Goal: Find contact information: Find contact information

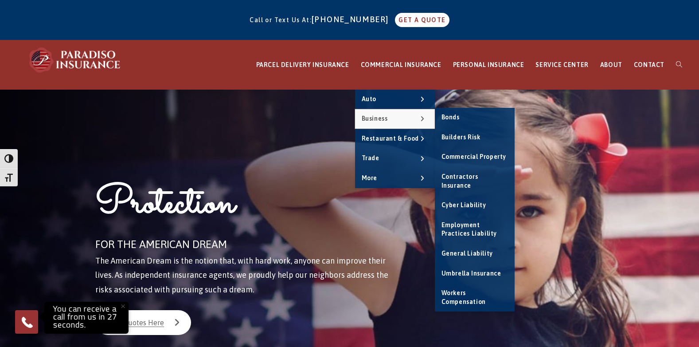
click at [400, 115] on link "Business" at bounding box center [395, 119] width 80 height 20
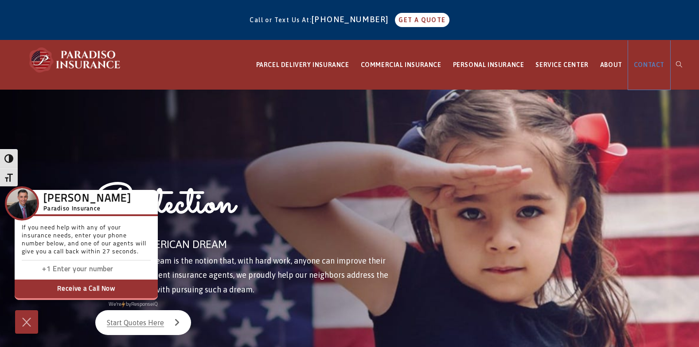
click at [646, 63] on span "CONTACT" at bounding box center [649, 64] width 31 height 7
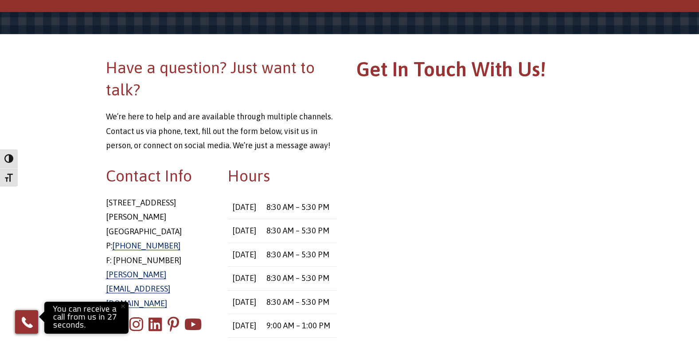
scroll to position [89, 0]
